Goal: Task Accomplishment & Management: Manage account settings

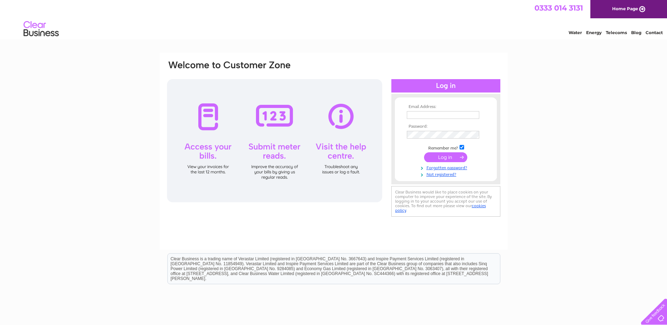
type input "caroline@brewsterbros.com"
click at [452, 155] on input "submit" at bounding box center [445, 157] width 43 height 10
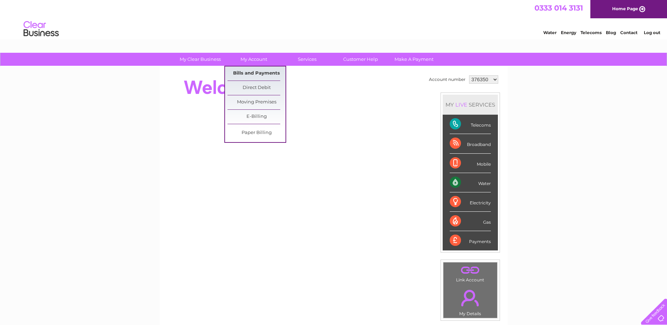
click at [250, 73] on link "Bills and Payments" at bounding box center [256, 73] width 58 height 14
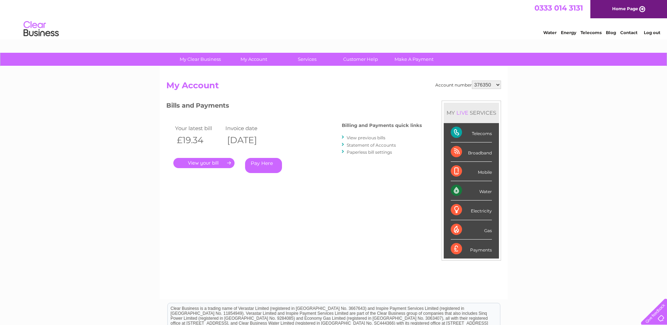
click at [489, 85] on select "376350 1125920" at bounding box center [486, 84] width 29 height 8
select select "1125920"
click at [472, 80] on select "376350 1125920" at bounding box center [486, 84] width 29 height 8
click at [205, 163] on link "." at bounding box center [203, 163] width 61 height 10
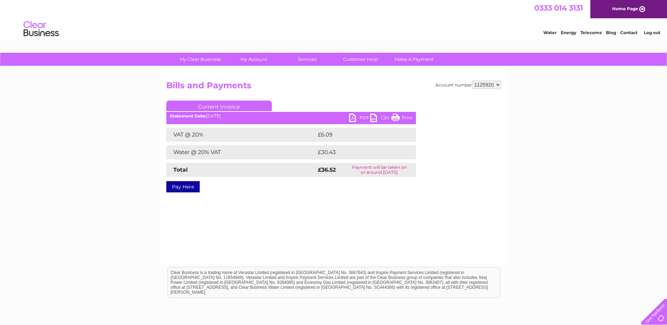
click at [354, 119] on link "PDF" at bounding box center [359, 119] width 21 height 10
